Goal: Task Accomplishment & Management: Manage account settings

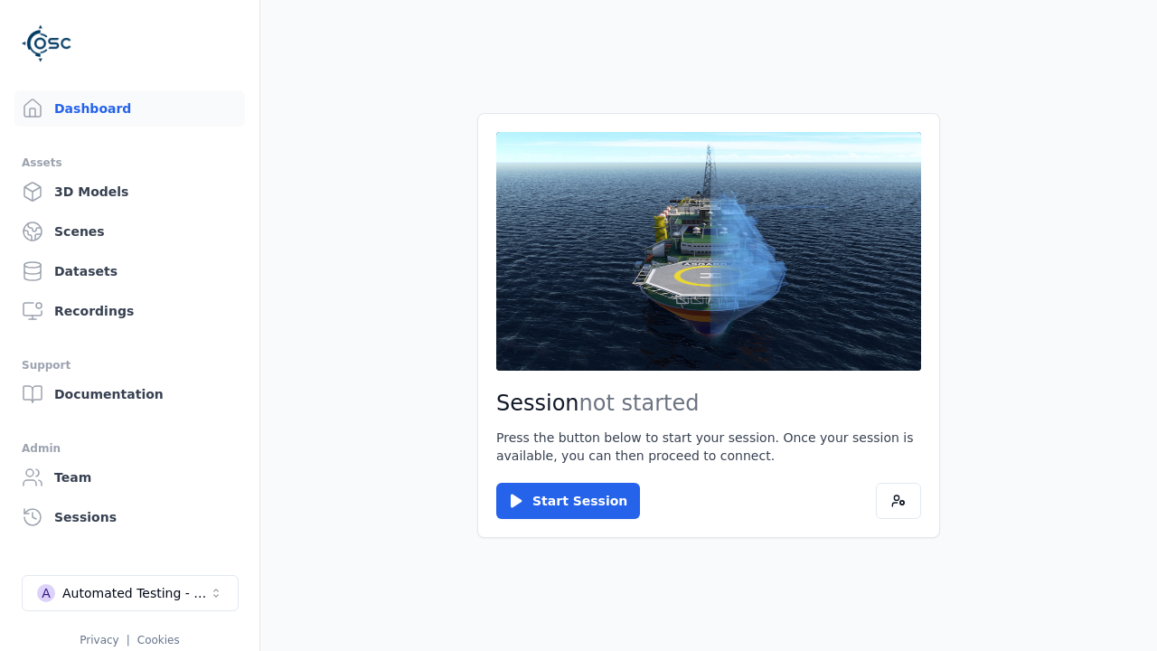
click at [333, 241] on html "Support Dashboard Assets 3D Models Scenes Datasets Recordings Support Documenta…" at bounding box center [578, 325] width 1157 height 651
click at [129, 584] on div "Automated Testing - Playwright" at bounding box center [135, 593] width 146 height 18
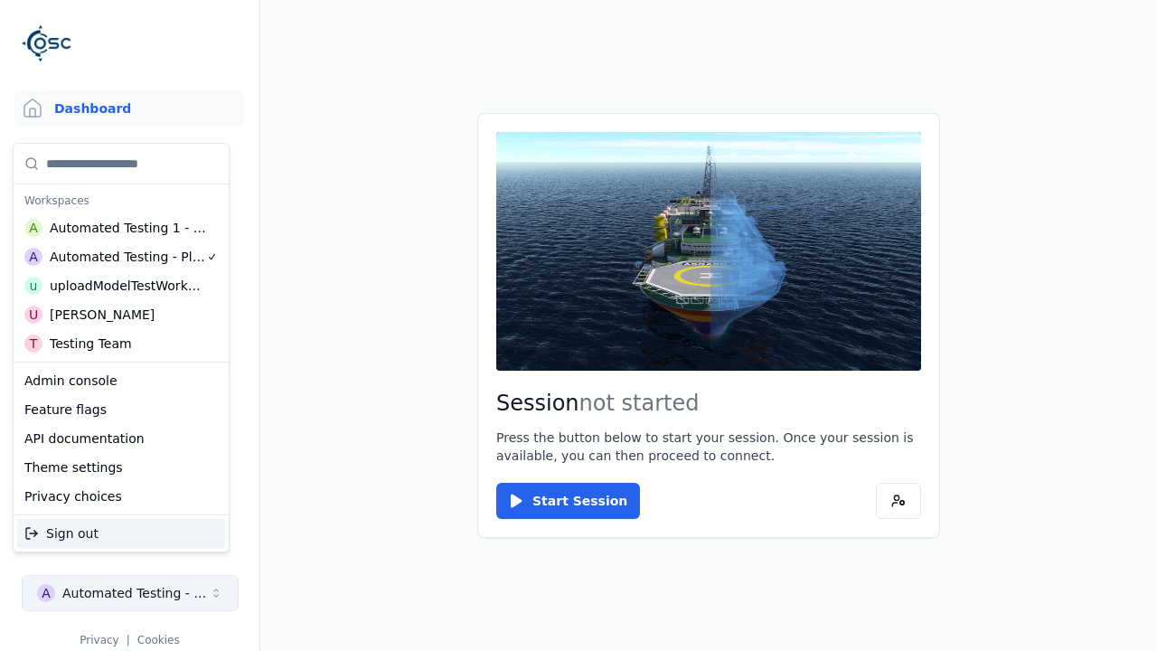
scroll to position [14, 0]
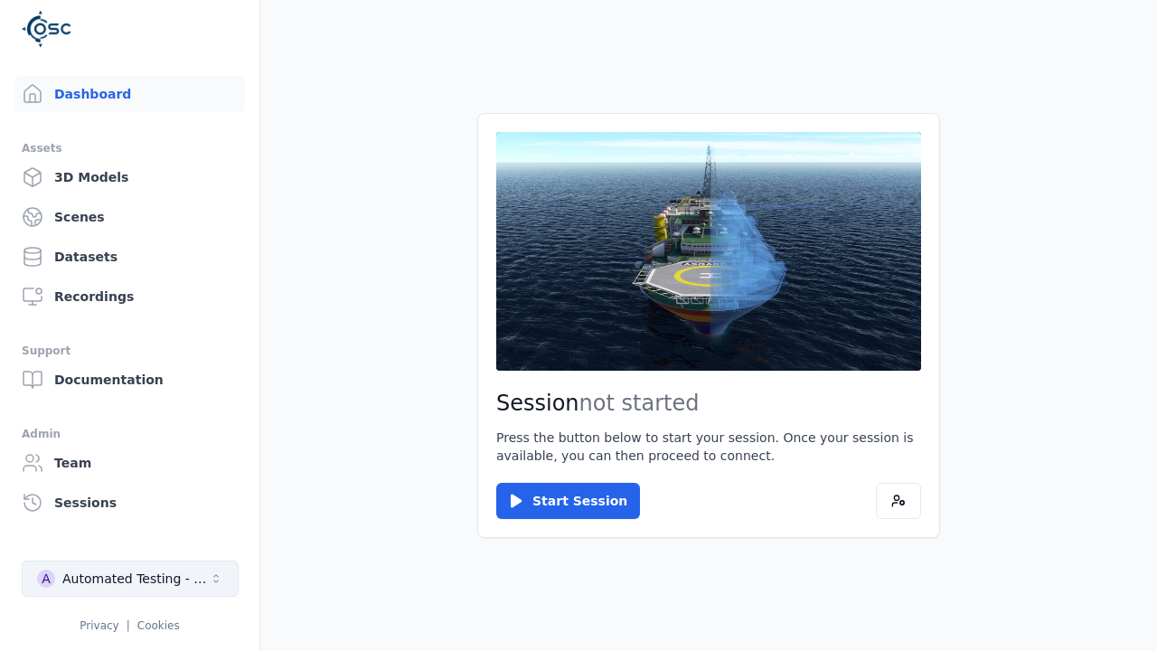
click at [333, 241] on html "Support Dashboard Assets 3D Models Scenes Datasets Recordings Support Documenta…" at bounding box center [578, 325] width 1157 height 651
click at [121, 177] on link "3D Models" at bounding box center [129, 177] width 230 height 36
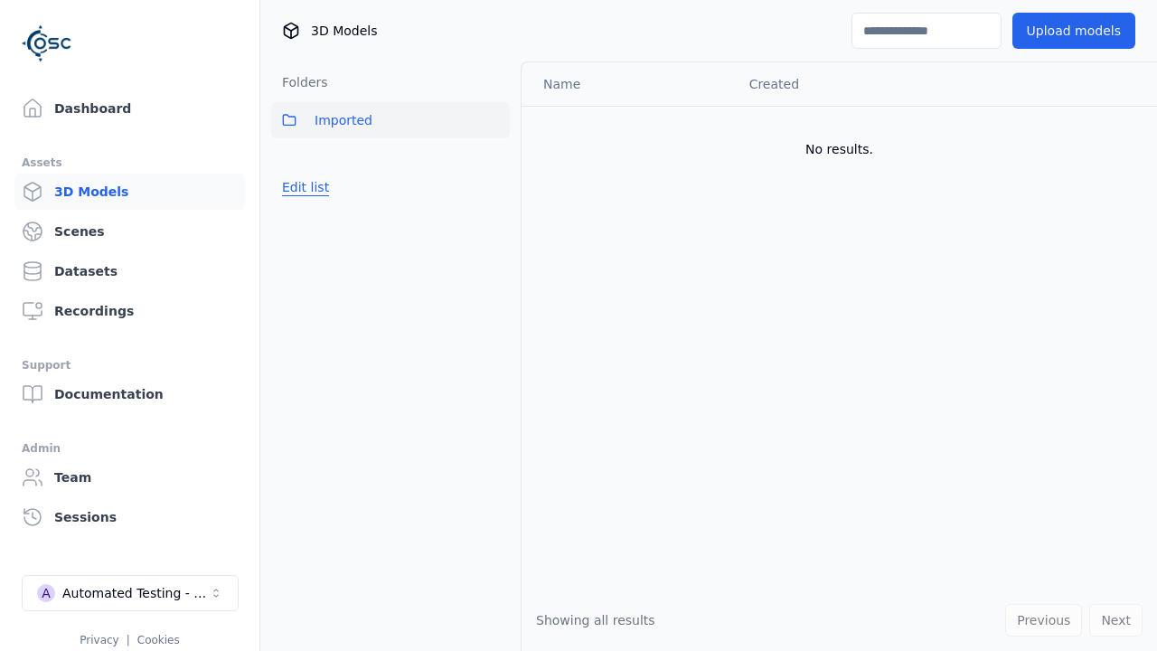
click at [303, 187] on button "Edit list" at bounding box center [305, 187] width 69 height 33
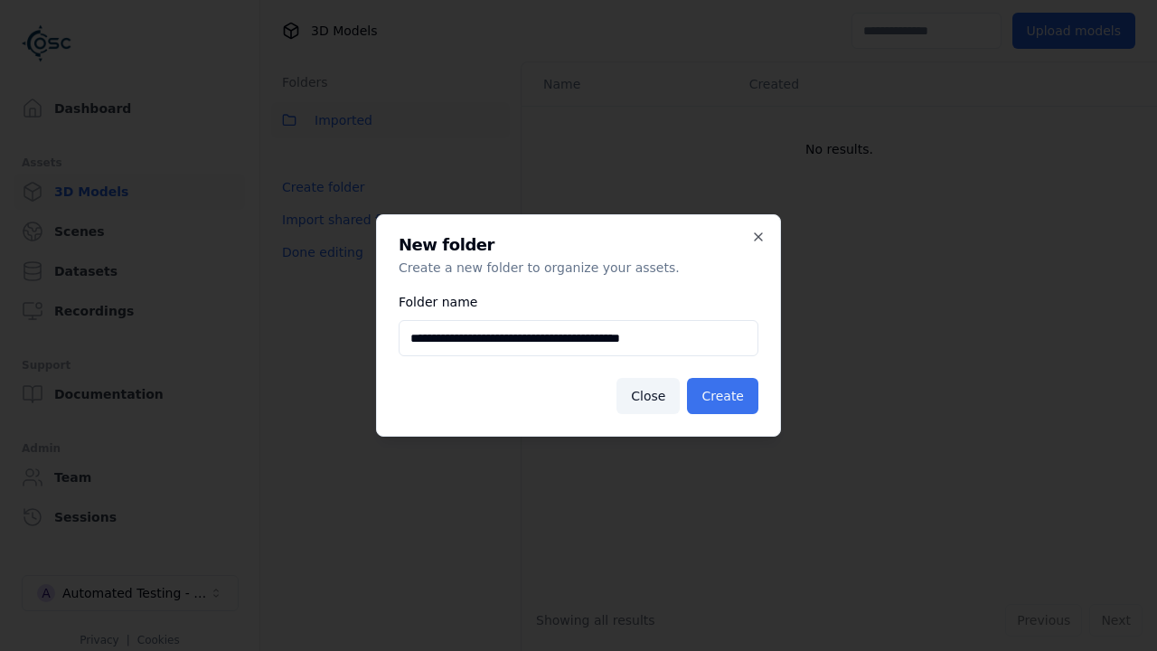
type input "**********"
click at [725, 396] on button "Create" at bounding box center [722, 396] width 71 height 36
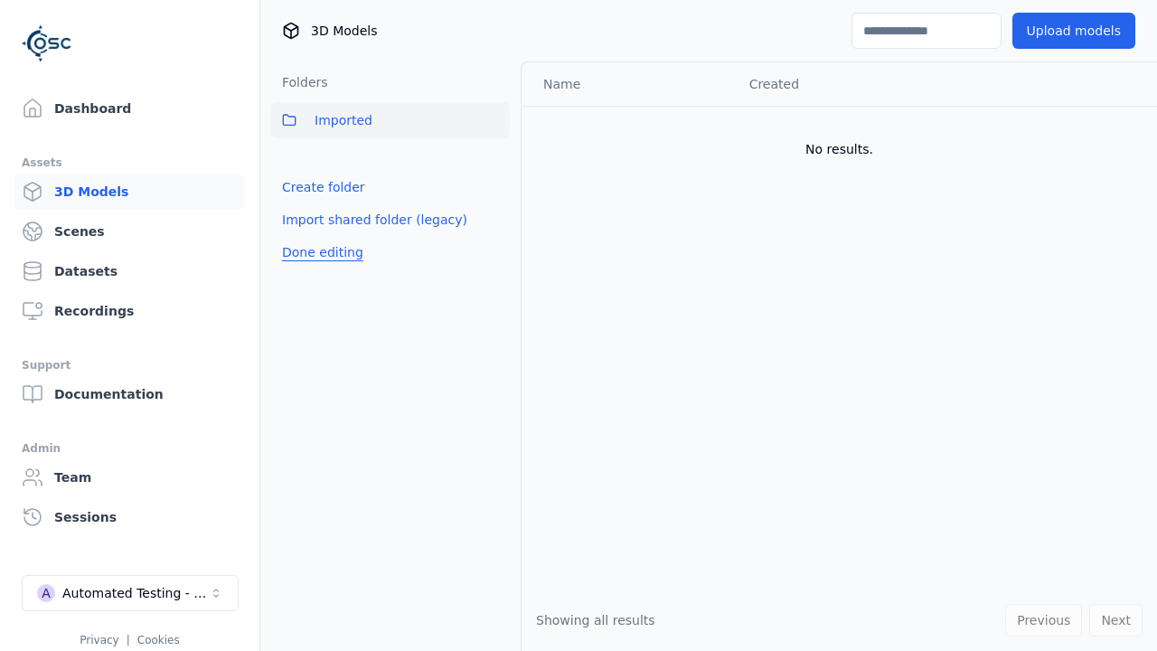
click at [319, 268] on button "Done editing" at bounding box center [322, 252] width 103 height 33
click at [303, 236] on button "Done editing" at bounding box center [322, 252] width 103 height 33
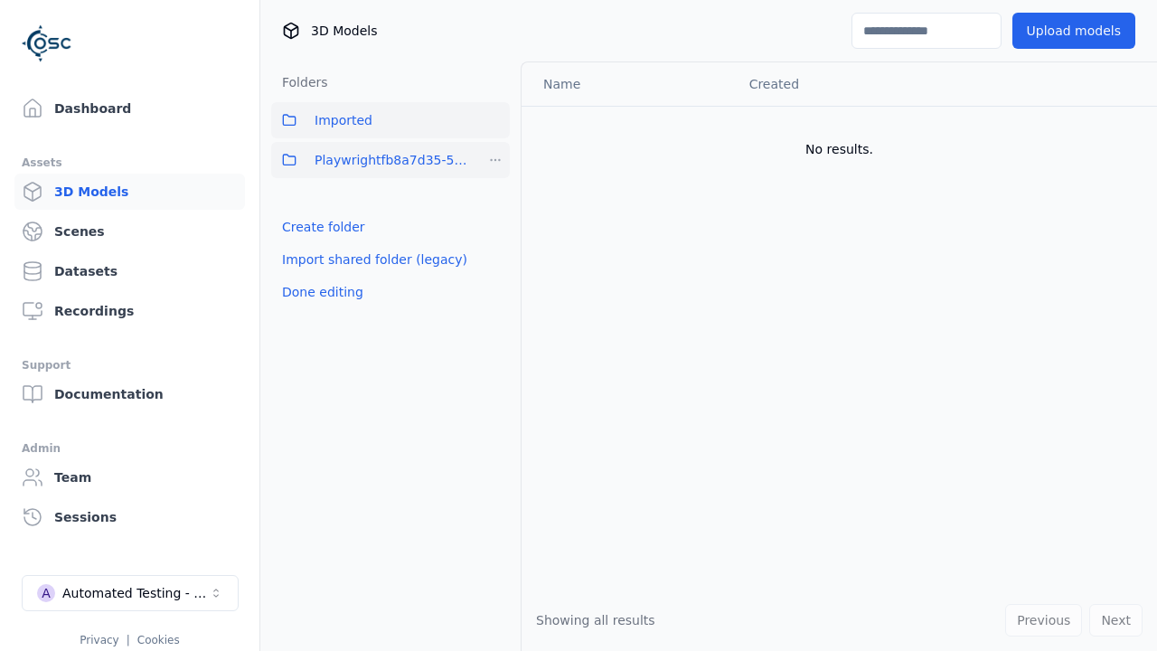
click at [495, 160] on html "Support Dashboard Assets 3D Models Scenes Datasets Recordings Support Documenta…" at bounding box center [578, 325] width 1157 height 651
click at [494, 225] on div "Share" at bounding box center [501, 225] width 121 height 29
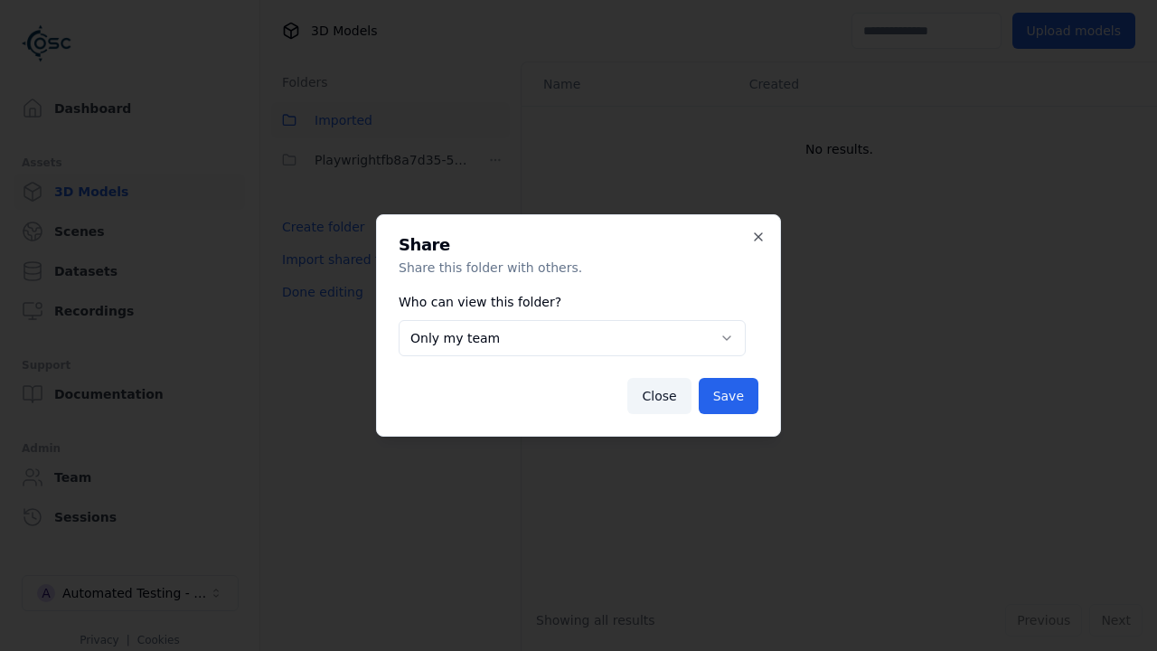
click at [571, 338] on button "Only my team" at bounding box center [572, 338] width 347 height 36
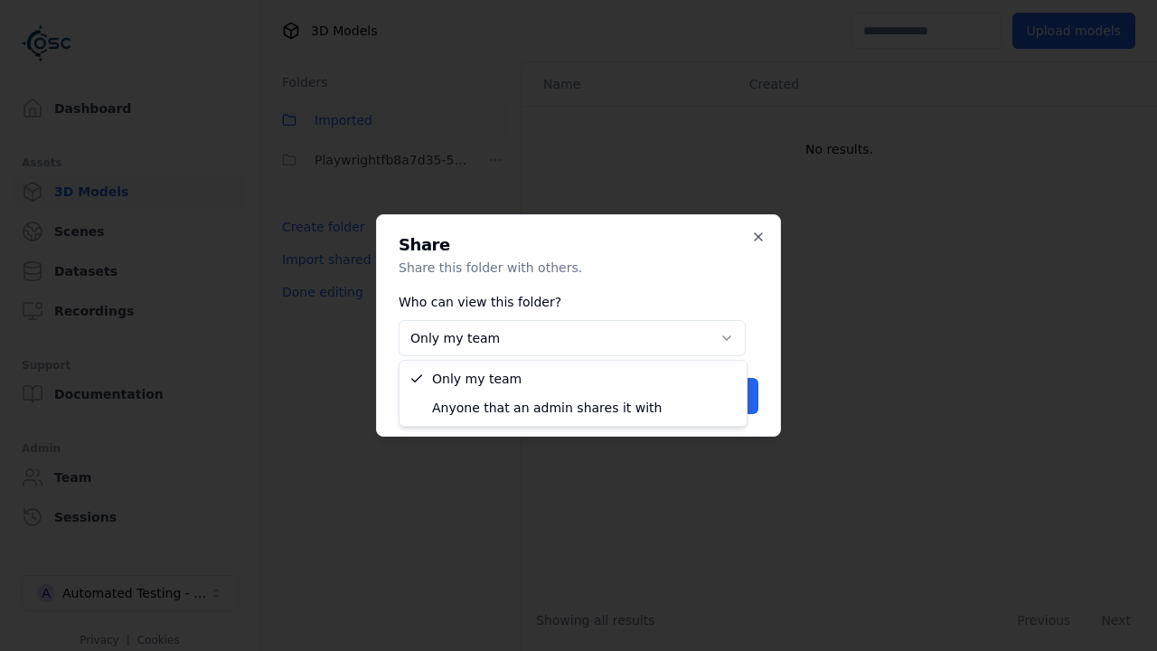
select select "****"
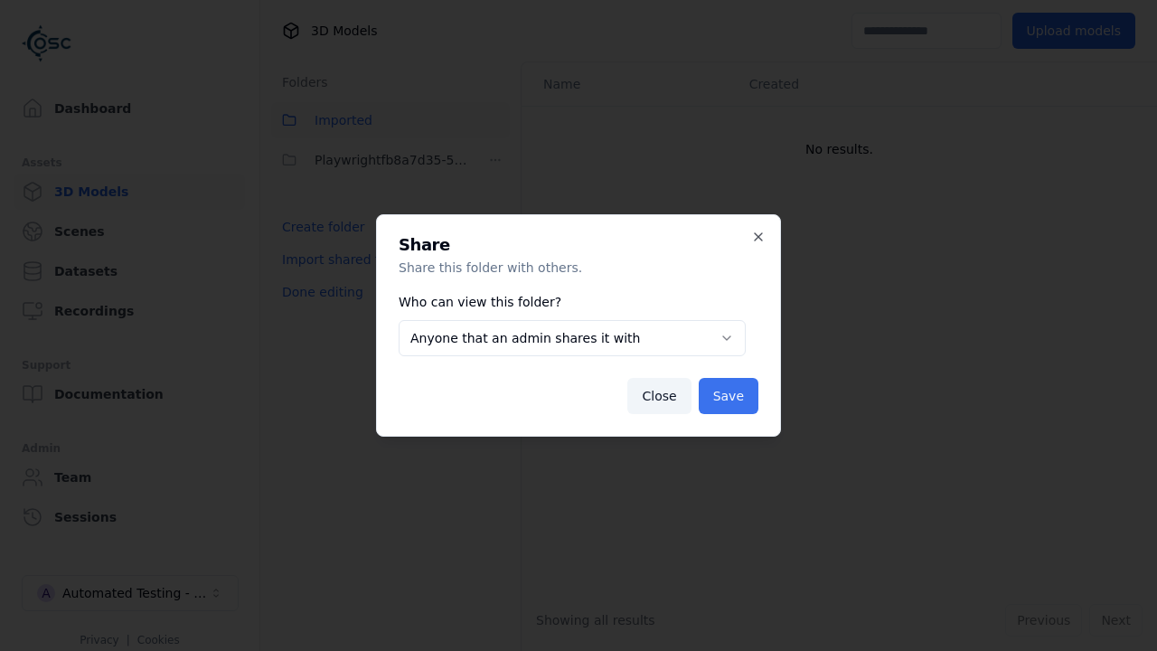
click at [730, 396] on button "Save" at bounding box center [729, 396] width 60 height 36
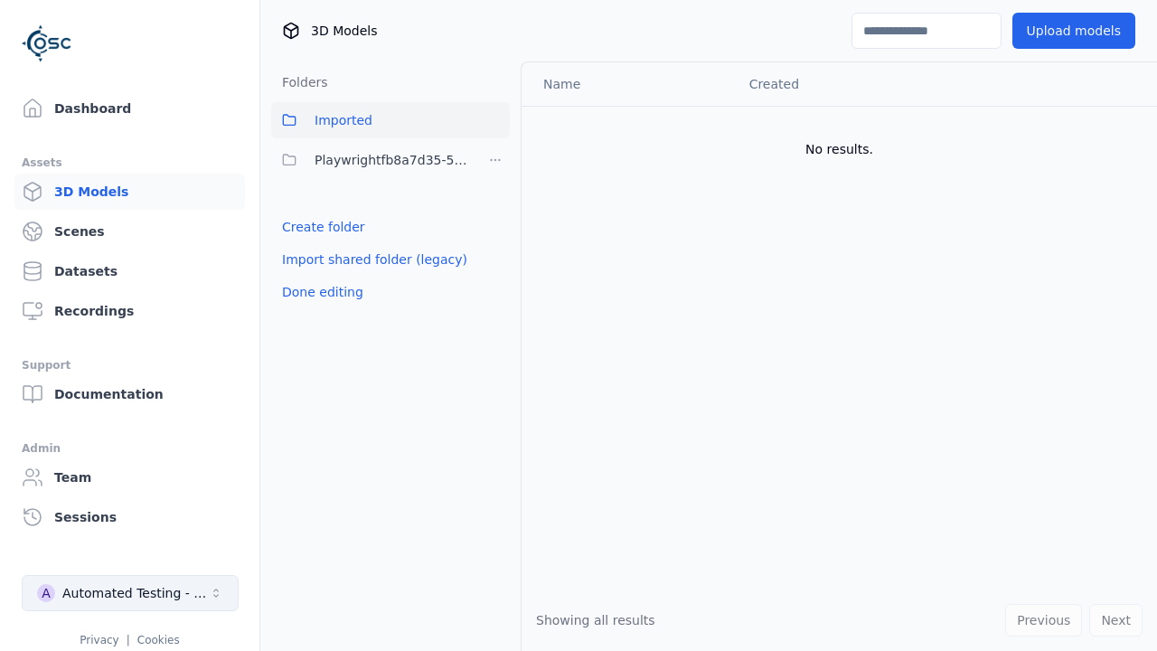
click at [319, 292] on button "Done editing" at bounding box center [322, 292] width 103 height 33
click at [130, 593] on div "Automated Testing - Playwright" at bounding box center [135, 593] width 146 height 18
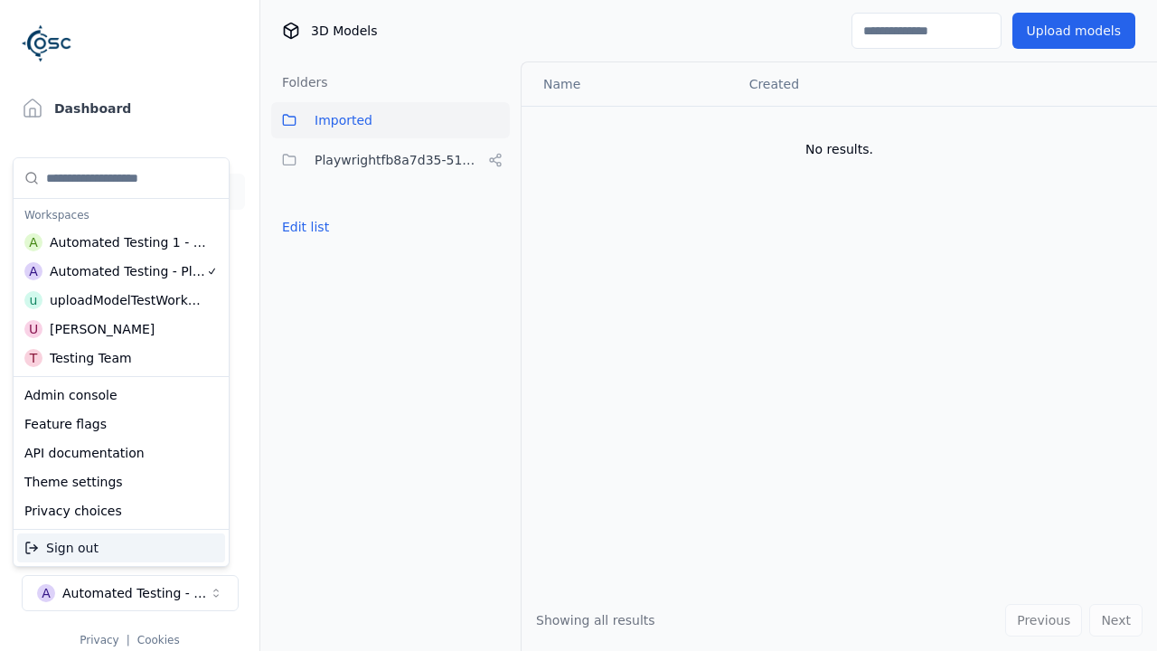
click at [120, 241] on div "Automated Testing 1 - Playwright" at bounding box center [128, 242] width 157 height 18
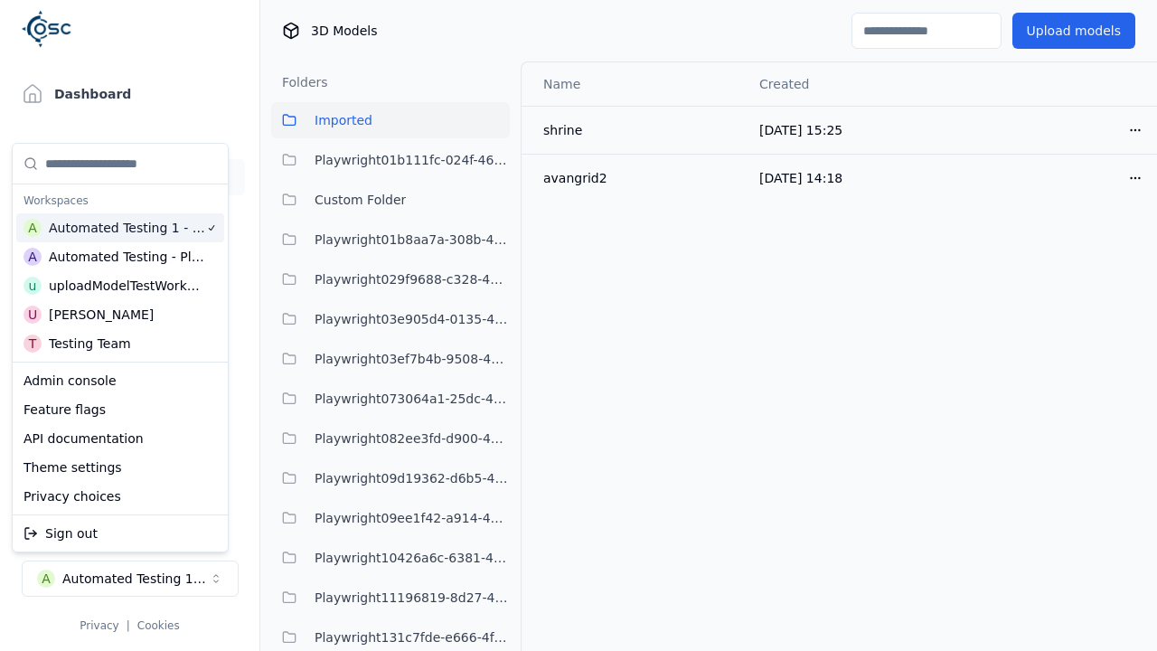
click at [472, 58] on html "Support Dashboard Assets 3D Models Scenes Datasets Recordings Support Documenta…" at bounding box center [578, 325] width 1157 height 651
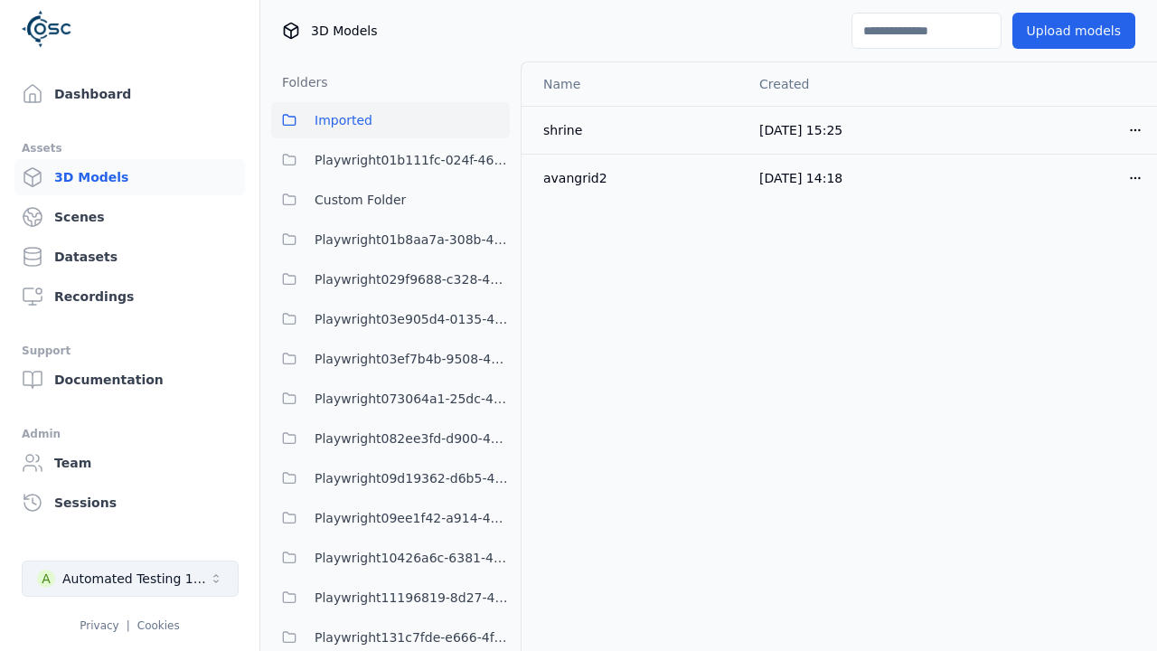
click at [130, 587] on div "Automated Testing 1 - Playwright" at bounding box center [135, 578] width 146 height 18
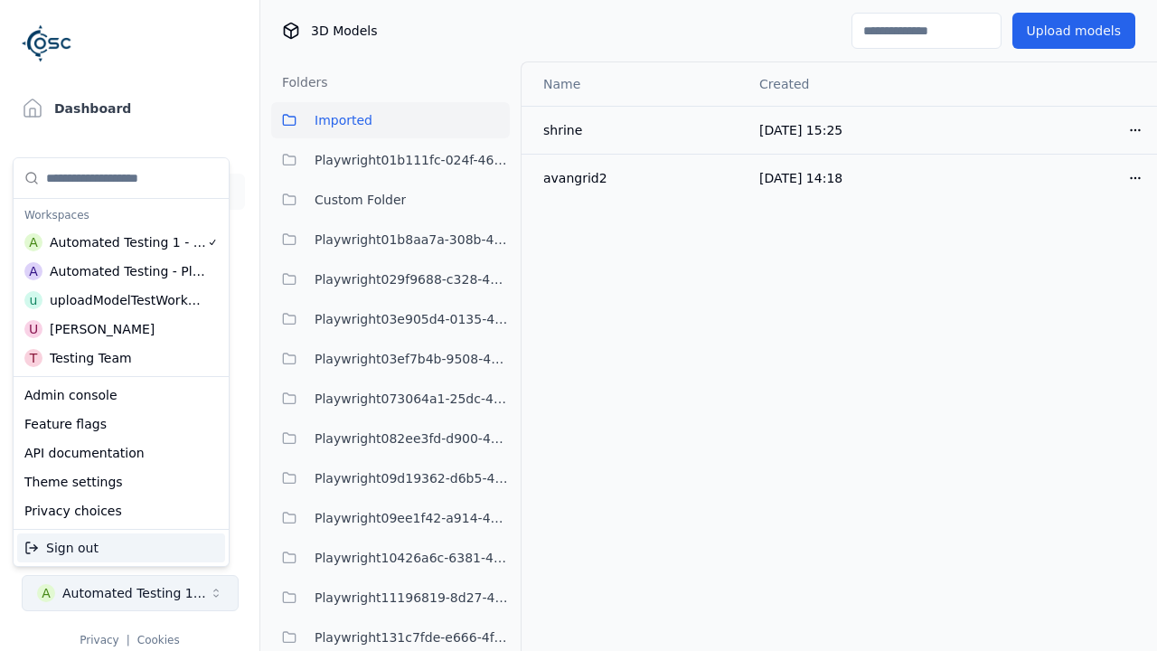
click at [472, 58] on html "Support Dashboard Assets 3D Models Scenes Datasets Recordings Support Documenta…" at bounding box center [578, 325] width 1157 height 651
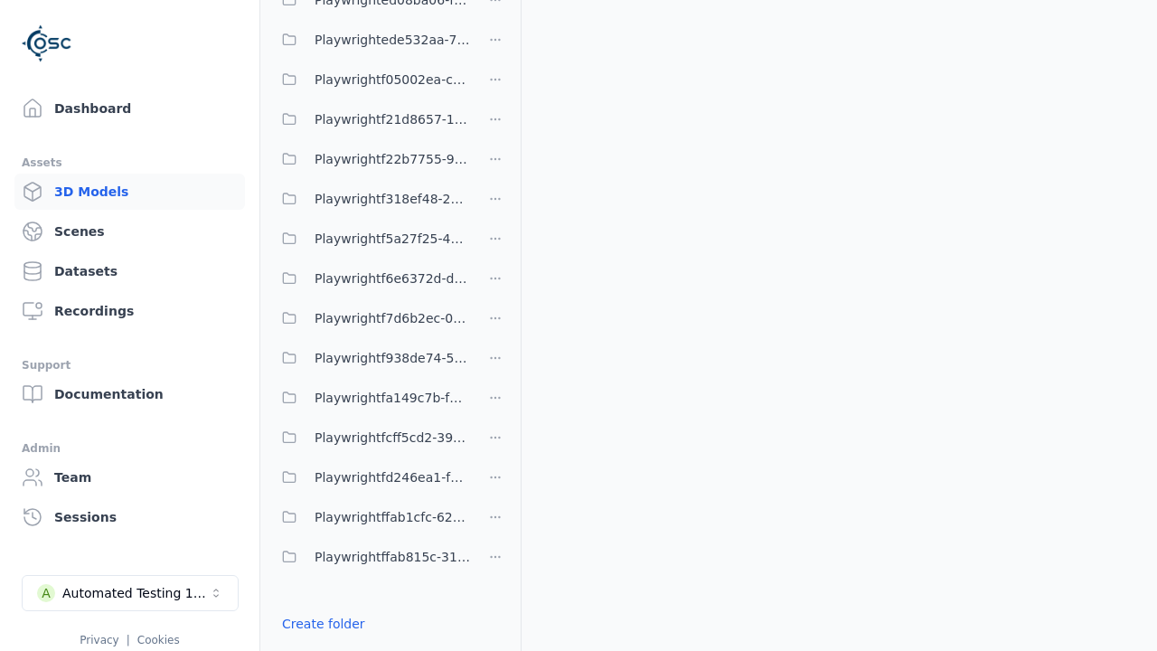
click at [365, 647] on link "Import shared folder (legacy)" at bounding box center [374, 656] width 185 height 18
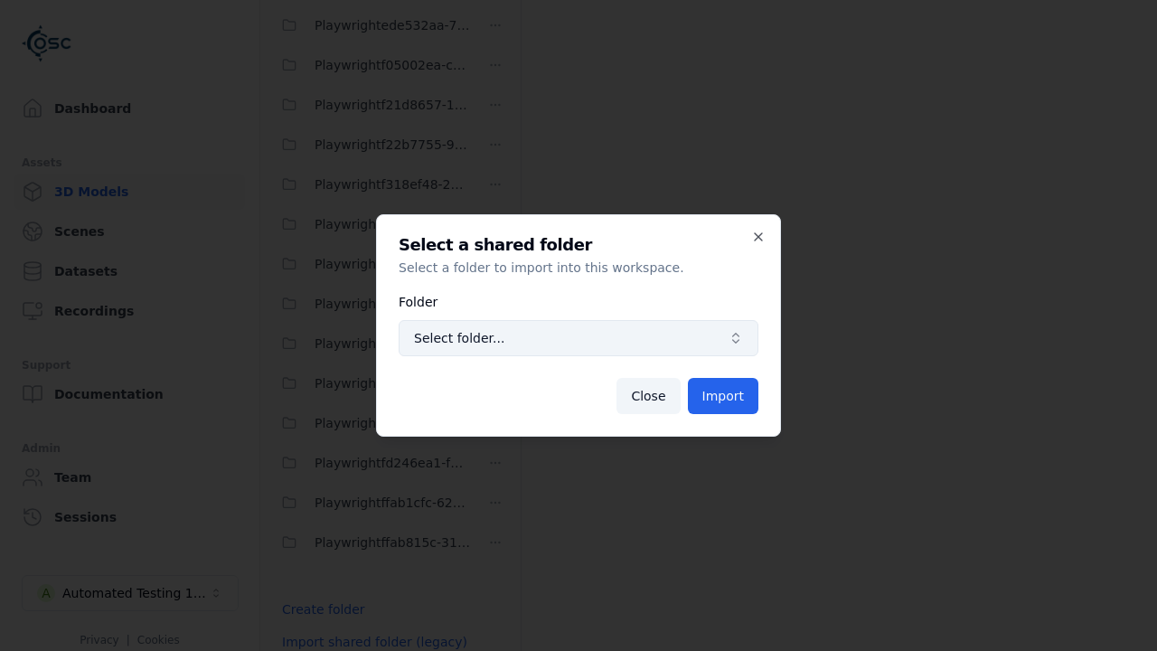
click at [578, 338] on span "Select folder..." at bounding box center [567, 338] width 307 height 18
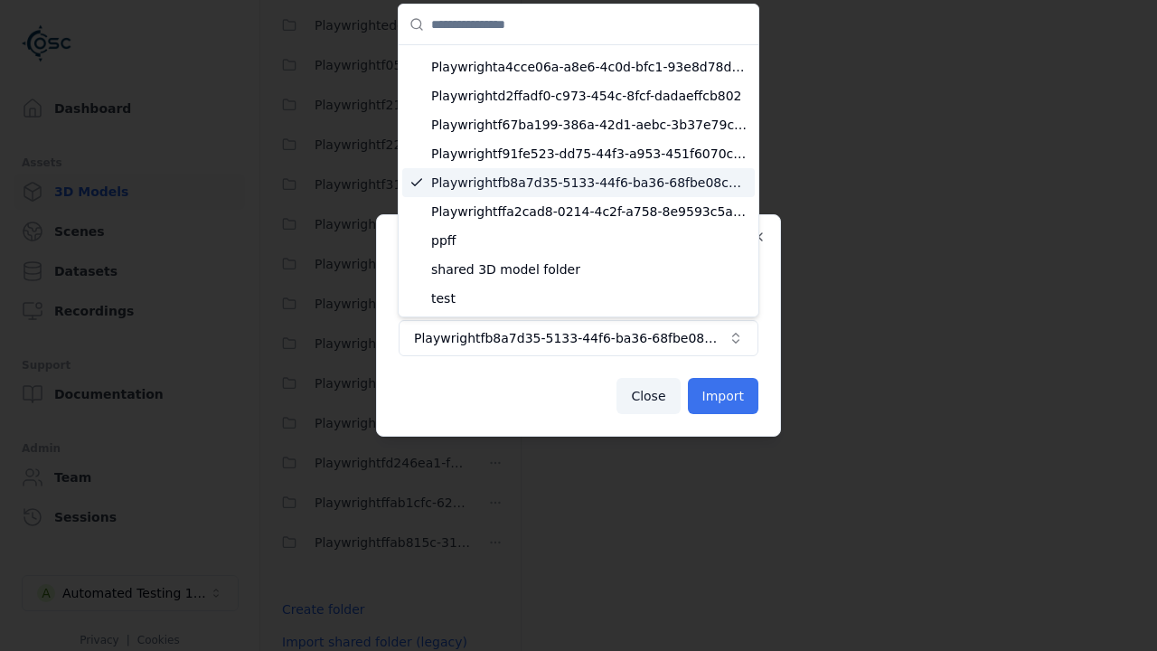
click at [724, 396] on button "Import" at bounding box center [723, 396] width 70 height 36
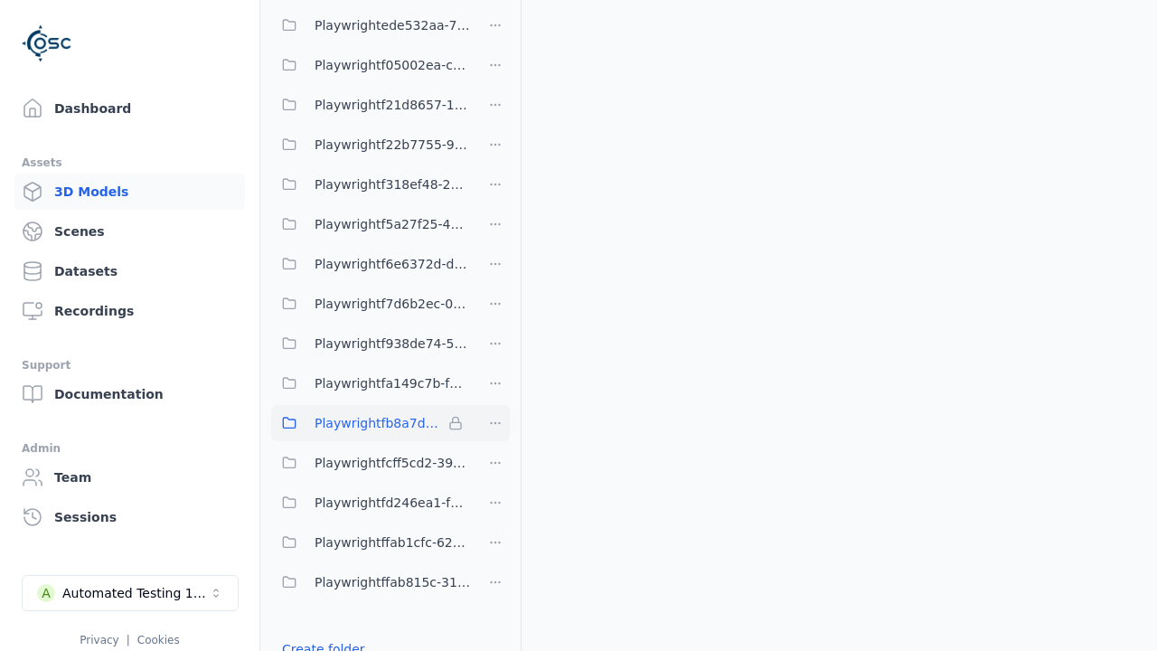
click at [371, 422] on span "Playwrightfb8a7d35-5133-44f6-ba36-68fbe08cb00e" at bounding box center [378, 423] width 127 height 22
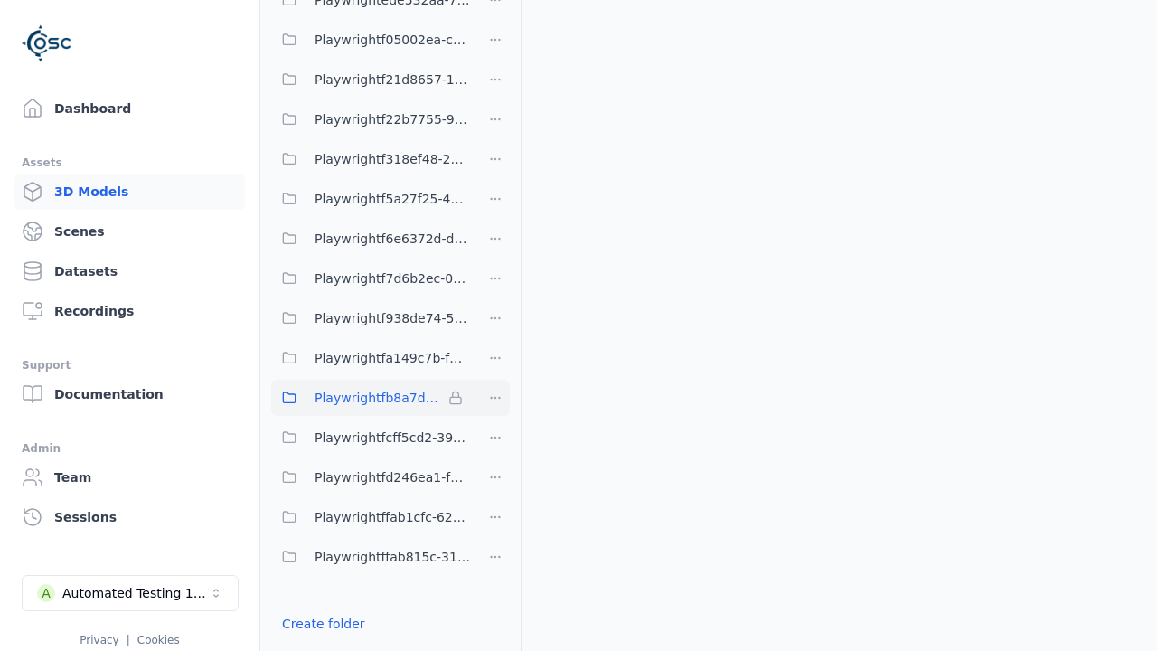
click at [495, 332] on html "Support Dashboard Assets 3D Models Scenes Datasets Recordings Support Documenta…" at bounding box center [578, 325] width 1157 height 651
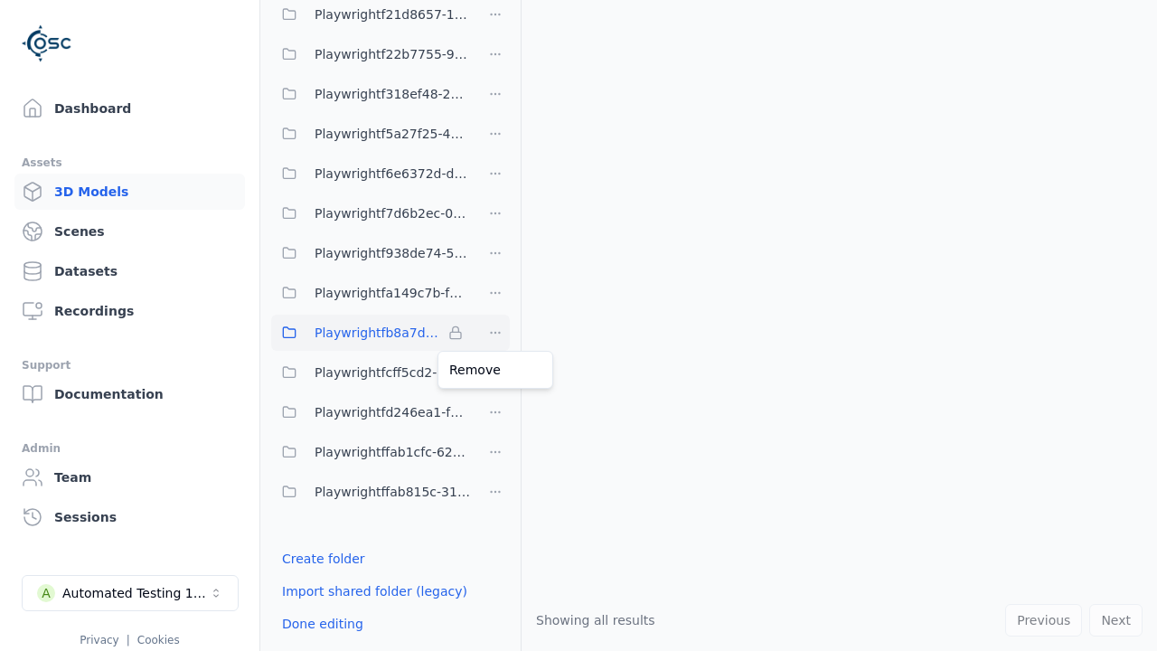
click at [578, 325] on html "Support Dashboard Assets 3D Models Scenes Datasets Recordings Support Documenta…" at bounding box center [578, 325] width 1157 height 651
click at [319, 623] on button "Done editing" at bounding box center [322, 623] width 103 height 33
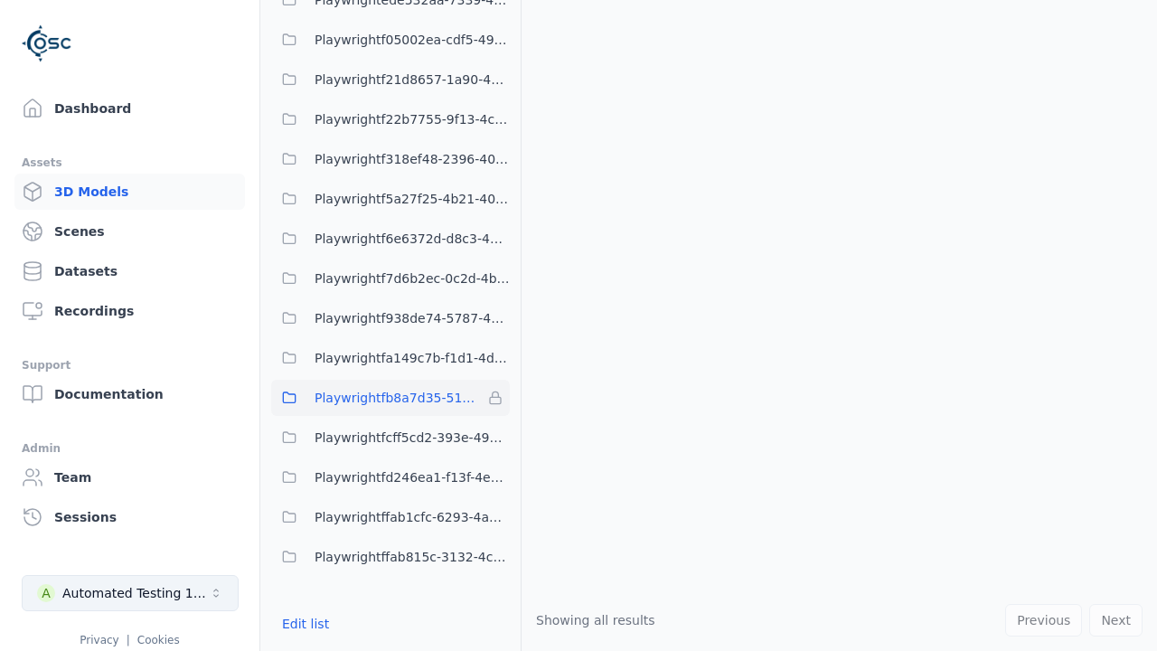
click at [130, 593] on div "Automated Testing 1 - Playwright" at bounding box center [135, 593] width 146 height 18
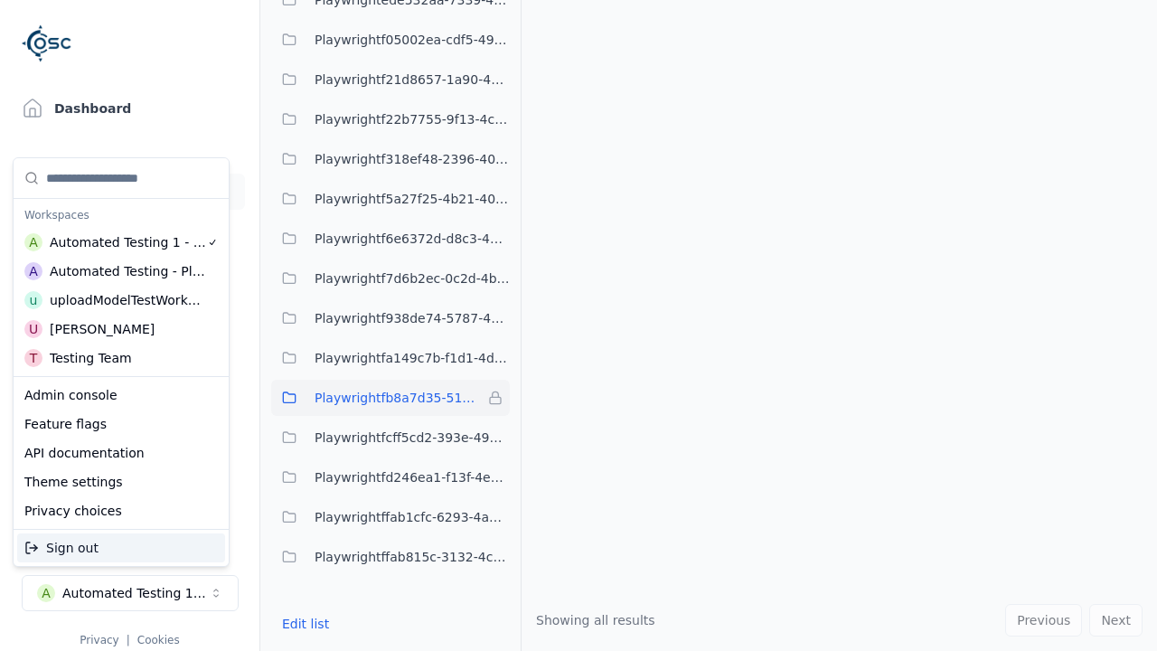
click at [117, 270] on div "Automated Testing - Playwright" at bounding box center [128, 271] width 156 height 18
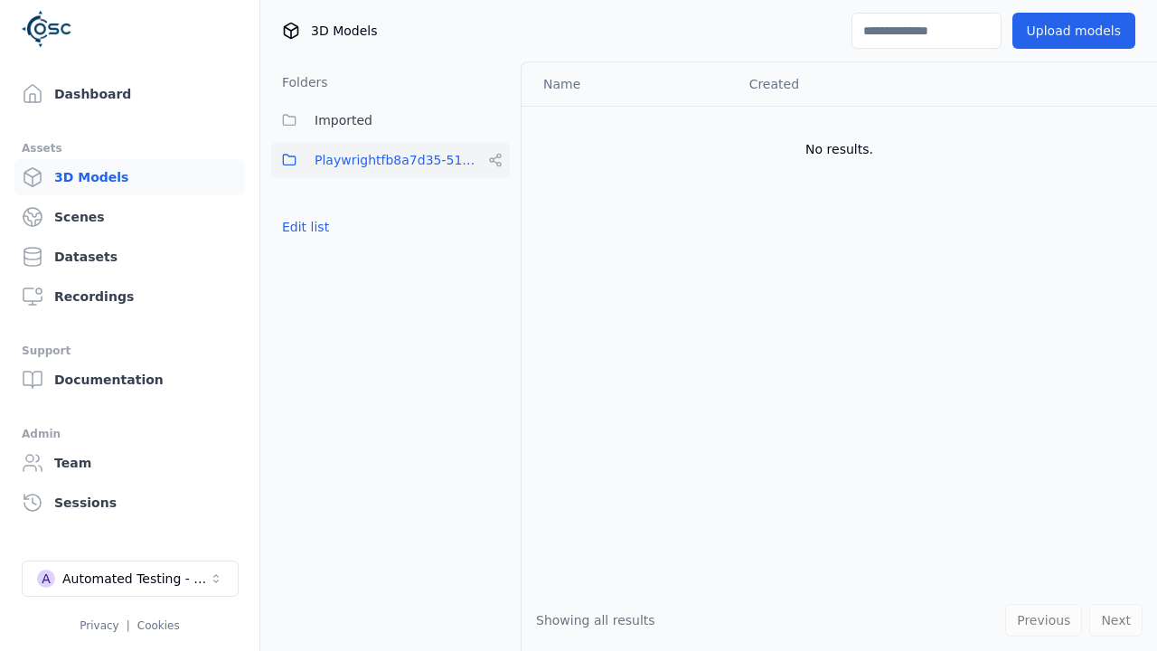
click at [489, 57] on html "Support Dashboard Assets 3D Models Scenes Datasets Recordings Support Documenta…" at bounding box center [578, 325] width 1157 height 651
click at [129, 578] on div "Automated Testing - Playwright" at bounding box center [135, 578] width 146 height 18
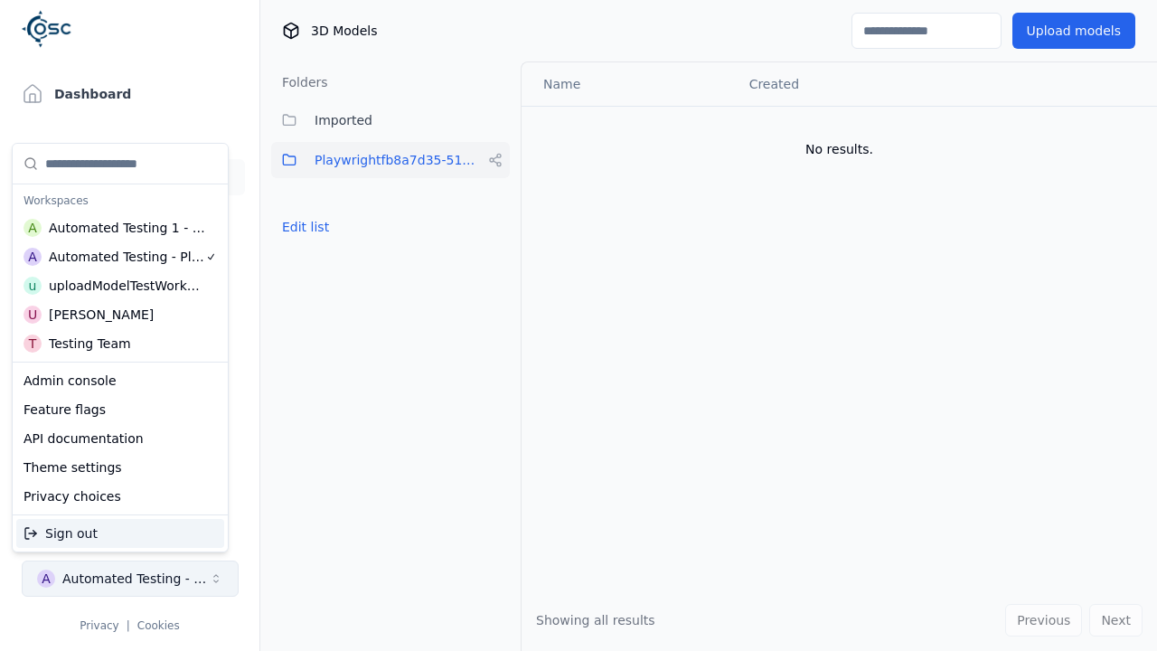
click at [489, 57] on html "Support Dashboard Assets 3D Models Scenes Datasets Recordings Support Documenta…" at bounding box center [578, 325] width 1157 height 651
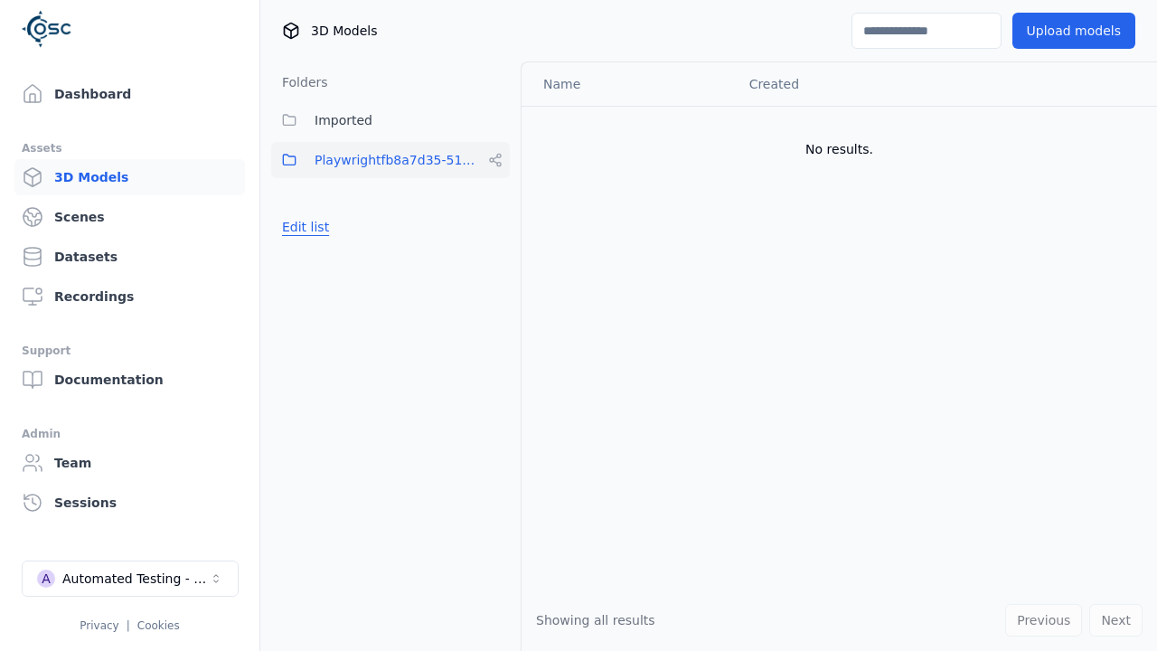
click at [303, 227] on button "Edit list" at bounding box center [305, 227] width 69 height 33
click at [495, 160] on html "Support Dashboard Assets 3D Models Scenes Datasets Recordings Support Documenta…" at bounding box center [578, 325] width 1157 height 651
click at [494, 254] on div "Rename" at bounding box center [501, 254] width 121 height 29
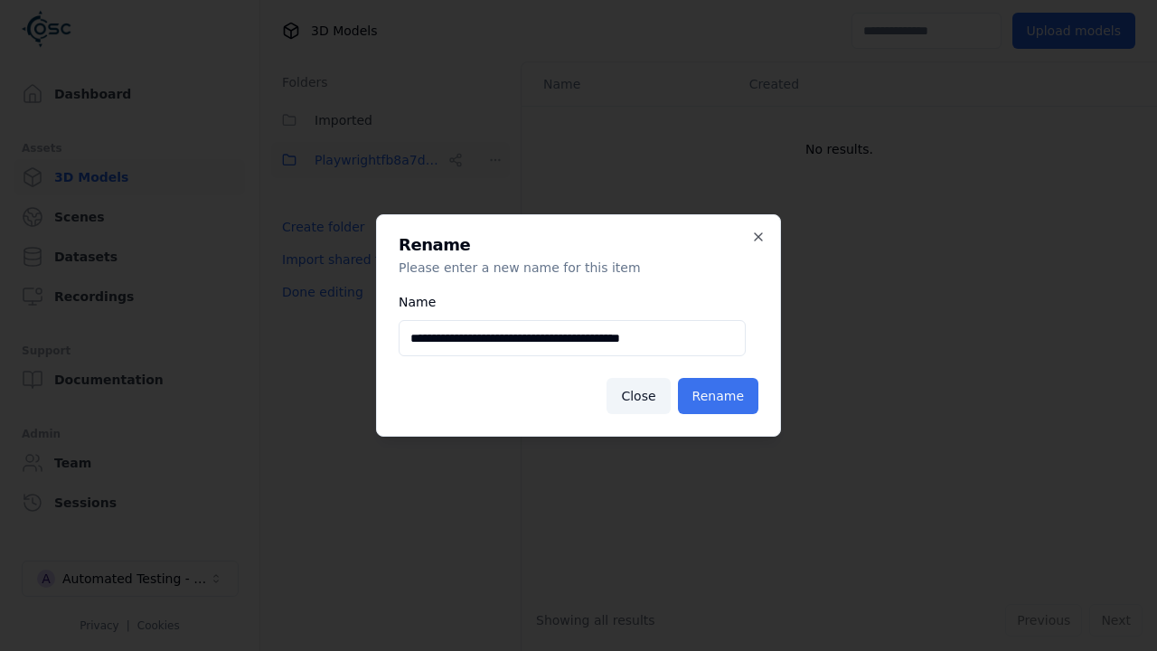
click at [571, 338] on input "**********" at bounding box center [572, 338] width 347 height 36
type input "**********"
click at [720, 396] on button "Rename" at bounding box center [718, 396] width 80 height 36
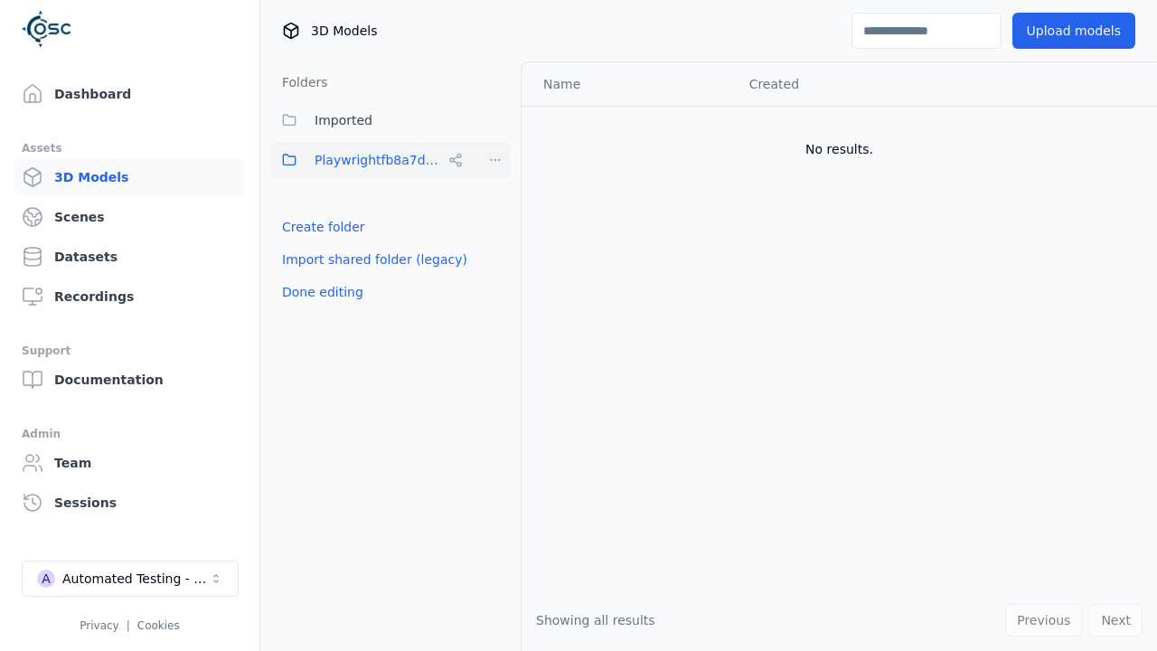
click at [319, 292] on button "Done editing" at bounding box center [322, 292] width 103 height 33
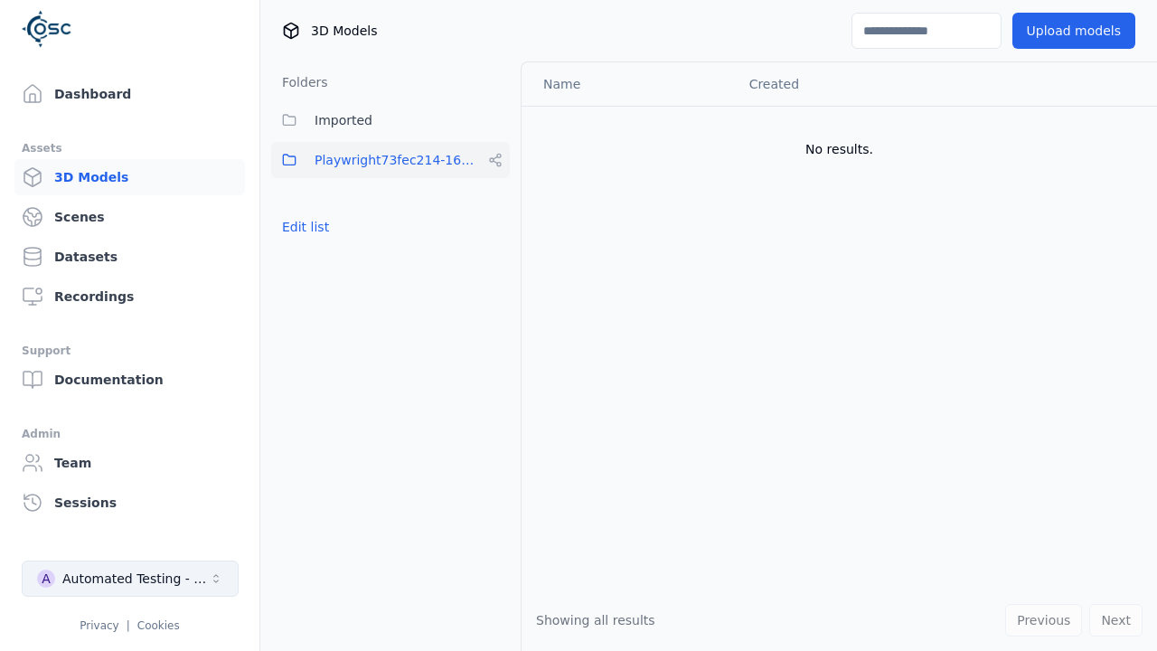
click at [129, 578] on div "Automated Testing - Playwright" at bounding box center [135, 578] width 146 height 18
